Goal: Task Accomplishment & Management: Complete application form

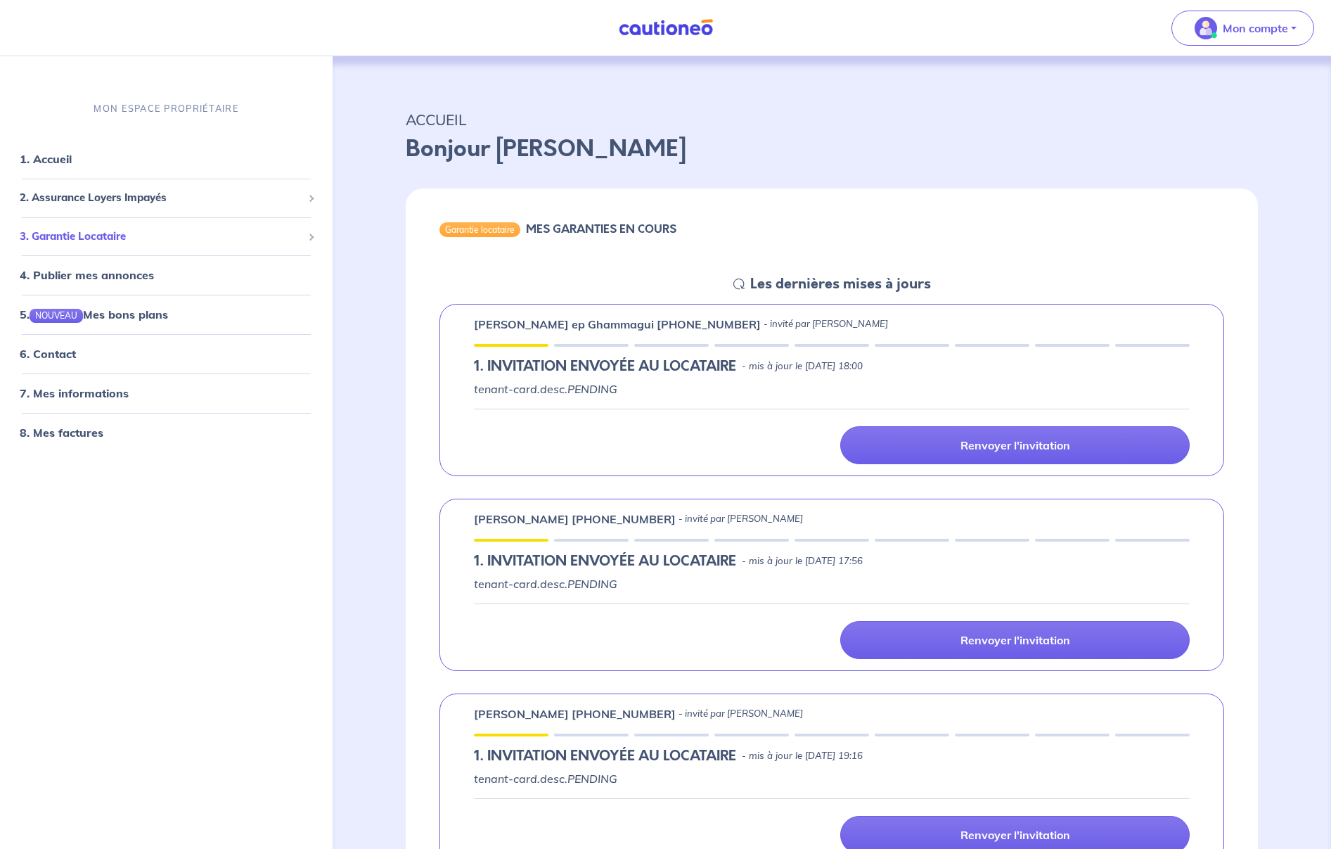
click at [119, 236] on span "3. Garantie Locataire" at bounding box center [161, 236] width 283 height 16
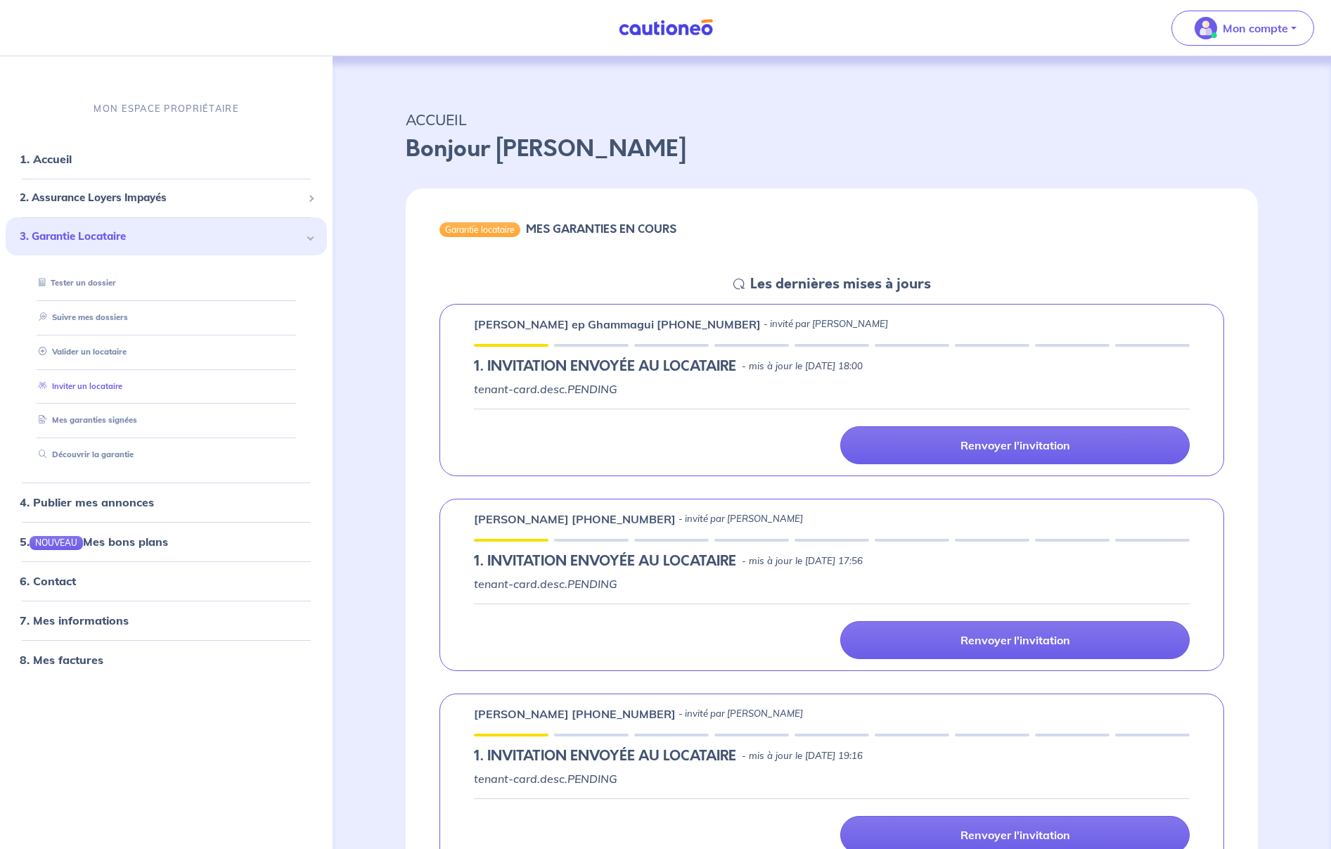
click at [114, 386] on link "Inviter un locataire" at bounding box center [77, 385] width 89 height 10
select select "FR"
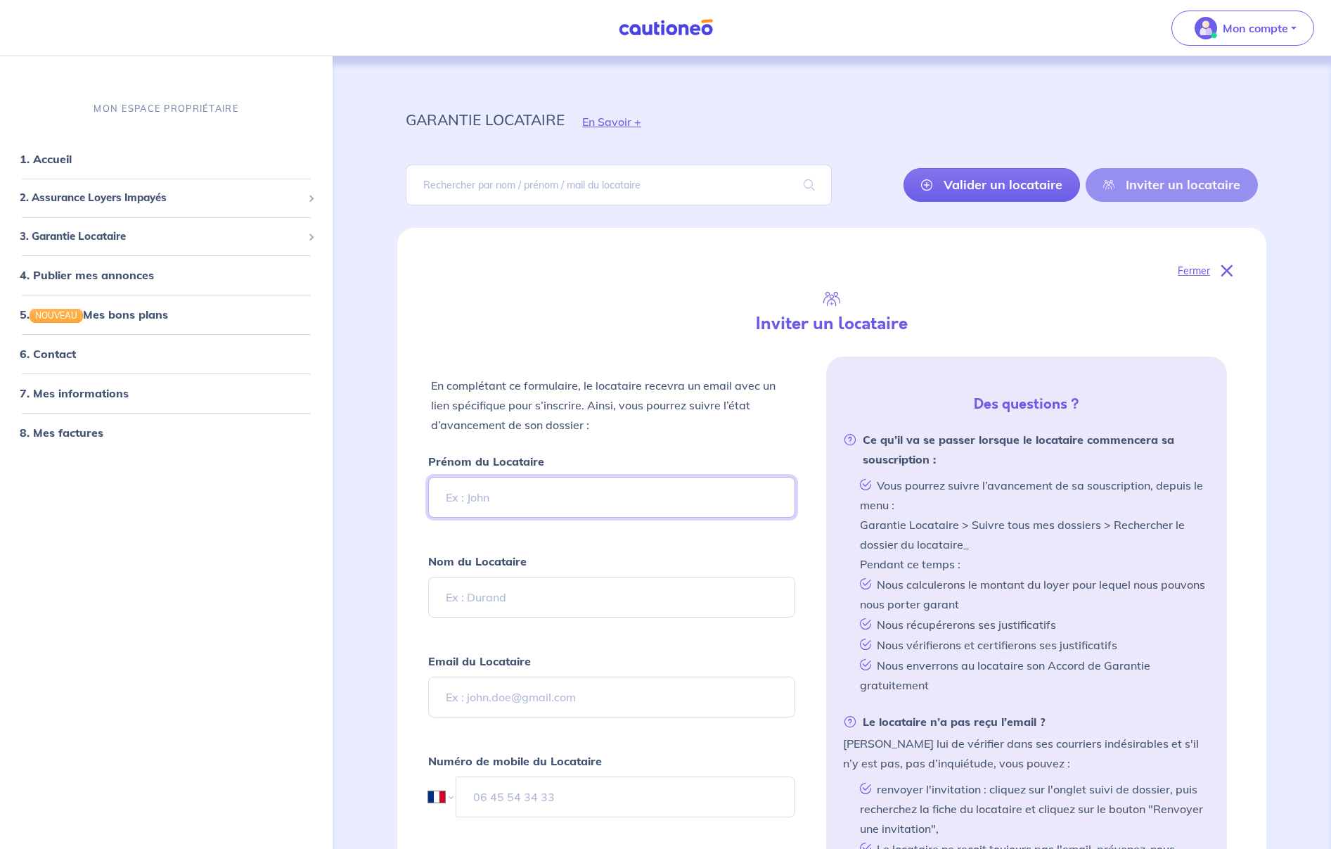
paste input "[PERSON_NAME]"
drag, startPoint x: 483, startPoint y: 496, endPoint x: 570, endPoint y: 496, distance: 86.5
click at [570, 496] on input "[PERSON_NAME]" at bounding box center [611, 497] width 367 height 41
click at [503, 500] on input "[PERSON_NAME]" at bounding box center [611, 497] width 367 height 41
drag, startPoint x: 482, startPoint y: 498, endPoint x: 553, endPoint y: 499, distance: 71.0
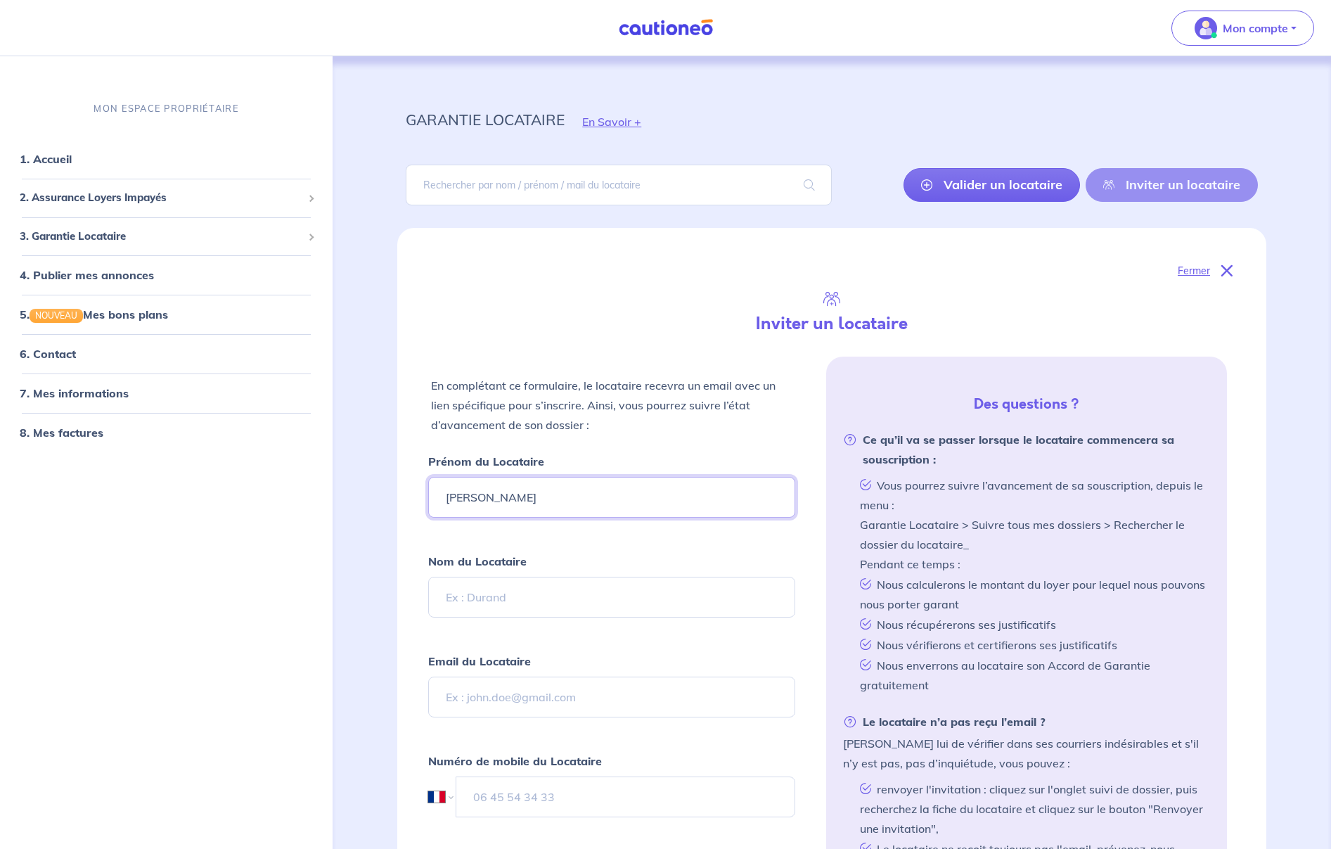
click at [553, 499] on input "[PERSON_NAME]" at bounding box center [611, 497] width 367 height 41
type input "[PERSON_NAME]"
click at [485, 610] on input "Nom du Locataire" at bounding box center [611, 597] width 367 height 41
paste input "kamokwe"
type input "kamokwe"
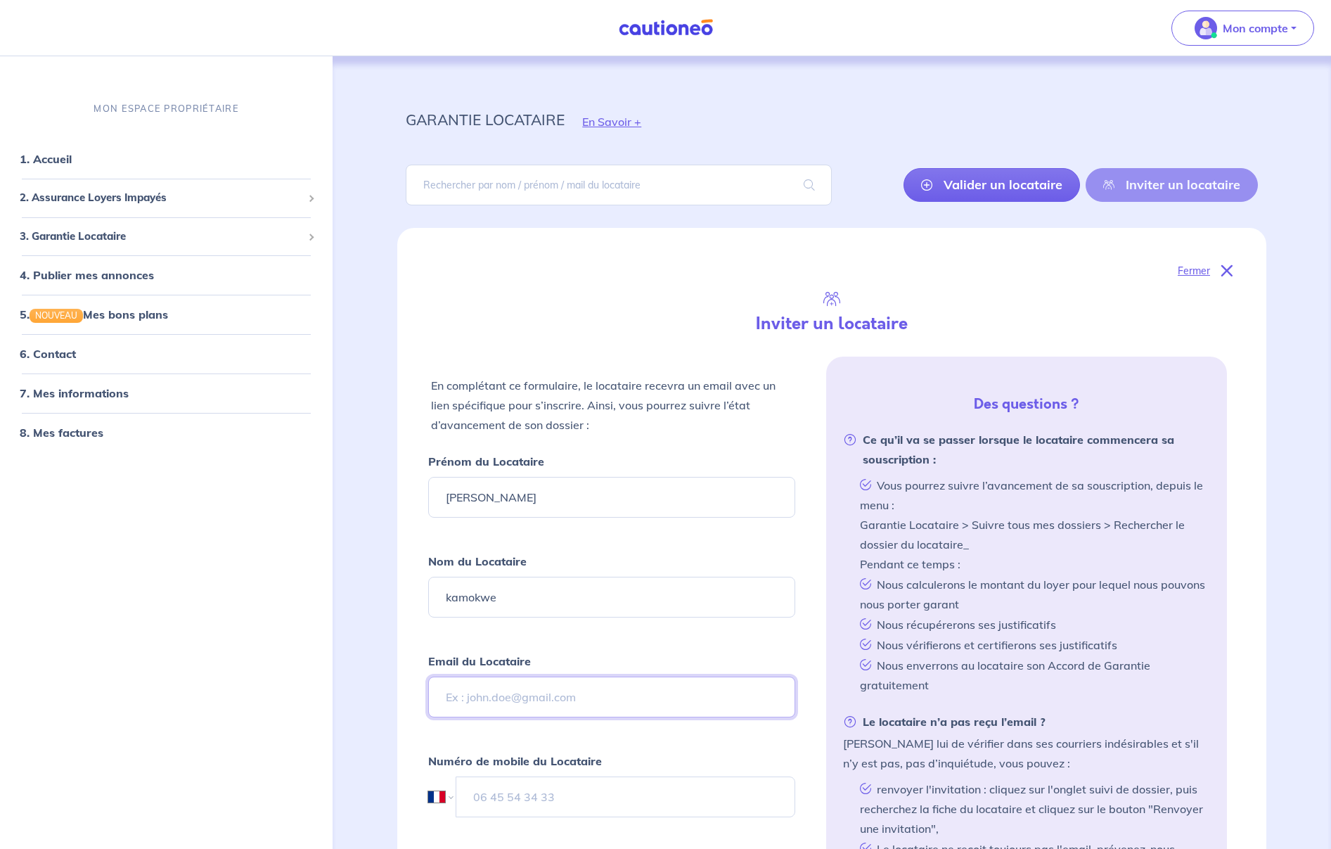
click at [464, 681] on input "Email du Locataire" at bounding box center [611, 697] width 367 height 41
paste input "[EMAIL_ADDRESS][DOMAIN_NAME]"
type input "[EMAIL_ADDRESS][DOMAIN_NAME]"
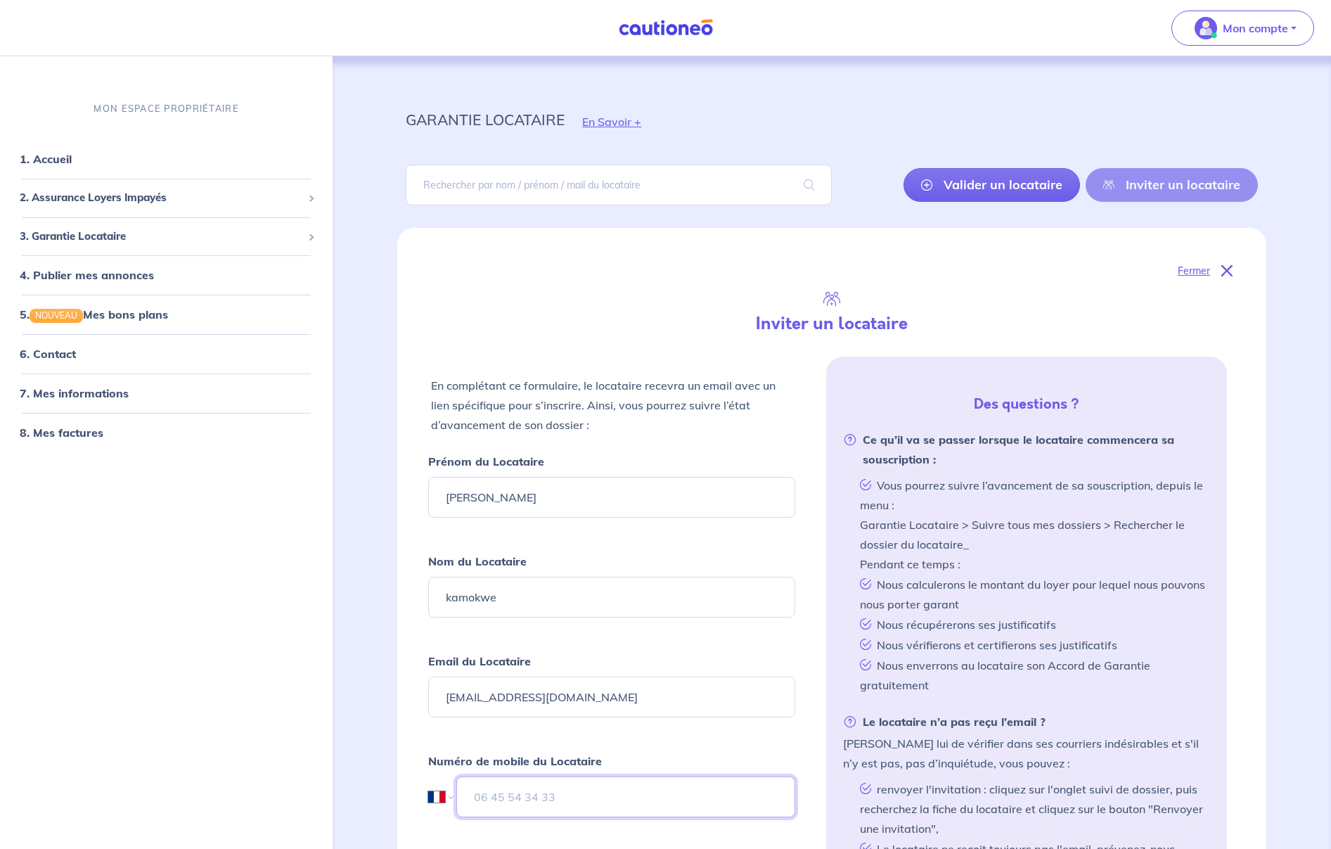
click at [532, 795] on input "tel" at bounding box center [625, 796] width 339 height 41
click at [614, 805] on input "07 74 40 30 48" at bounding box center [625, 796] width 339 height 41
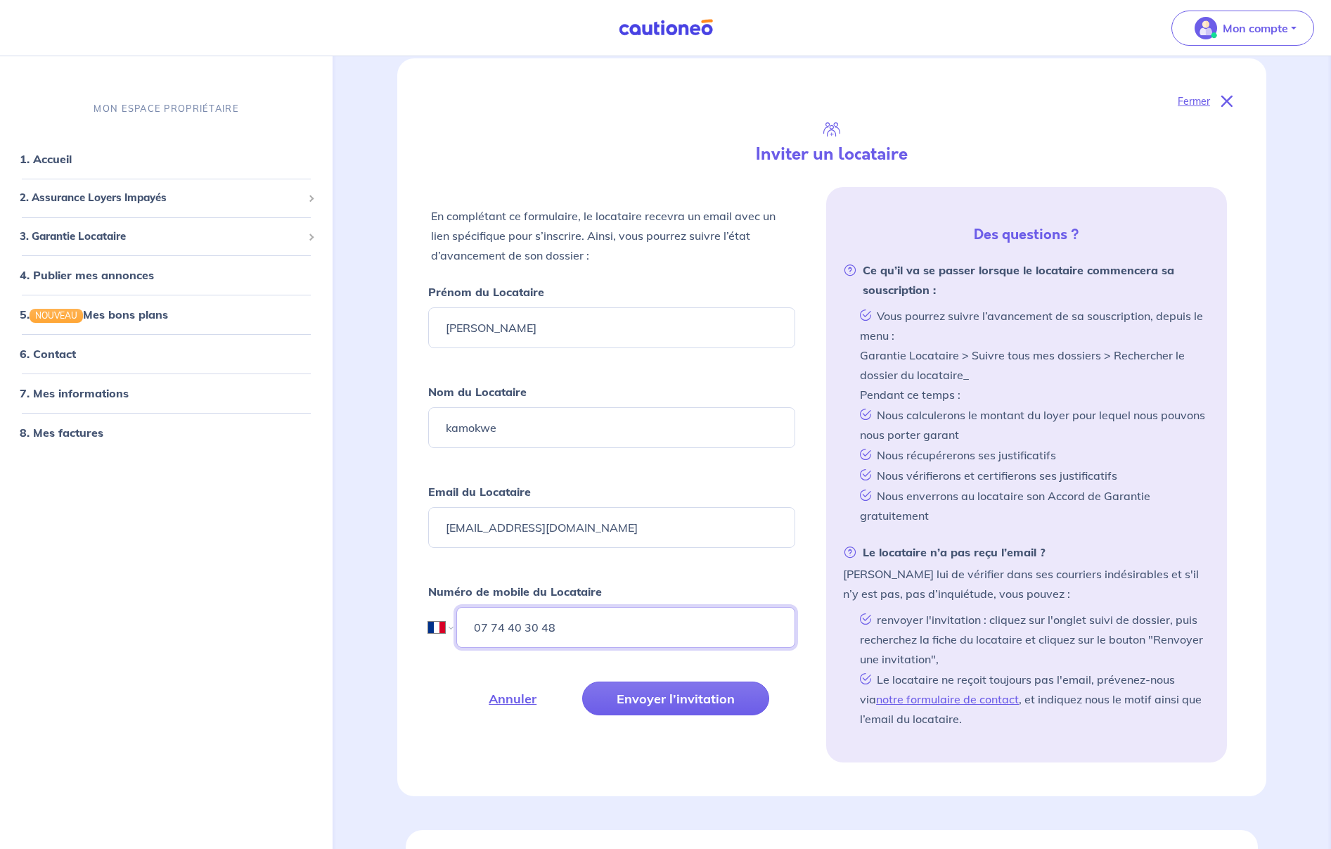
scroll to position [203, 0]
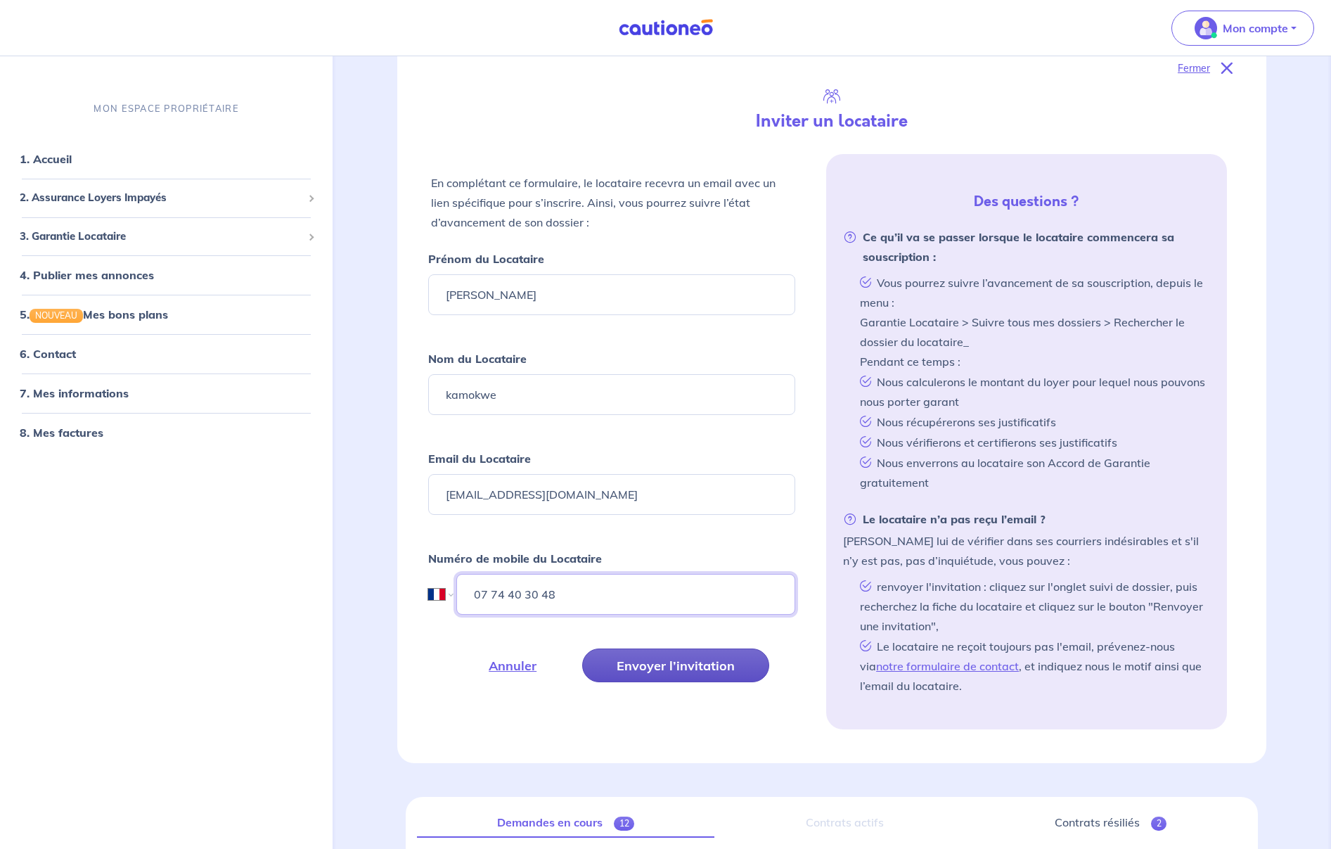
type input "07 74 40 30 48"
click at [688, 672] on button "Envoyer l’invitation" at bounding box center [675, 665] width 187 height 34
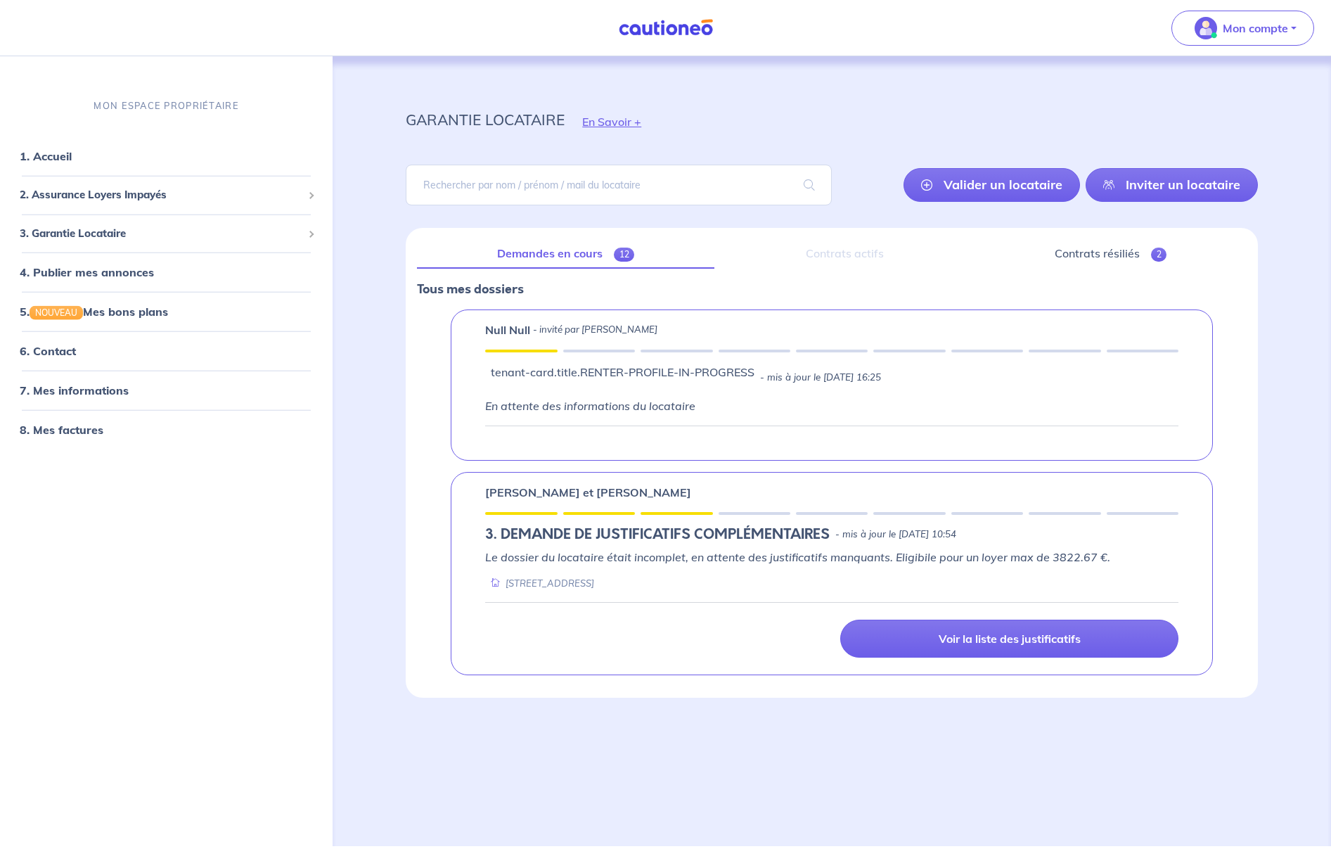
scroll to position [0, 0]
